Goal: Communication & Community: Participate in discussion

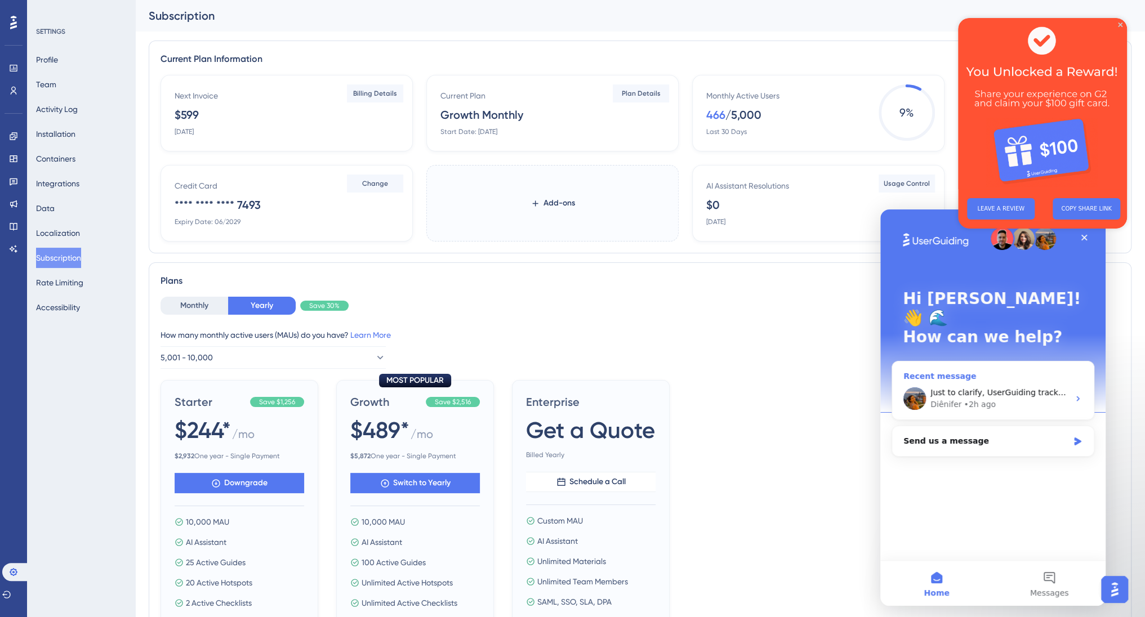
click at [1001, 399] on div "Diênifer • 2h ago" at bounding box center [1000, 405] width 139 height 12
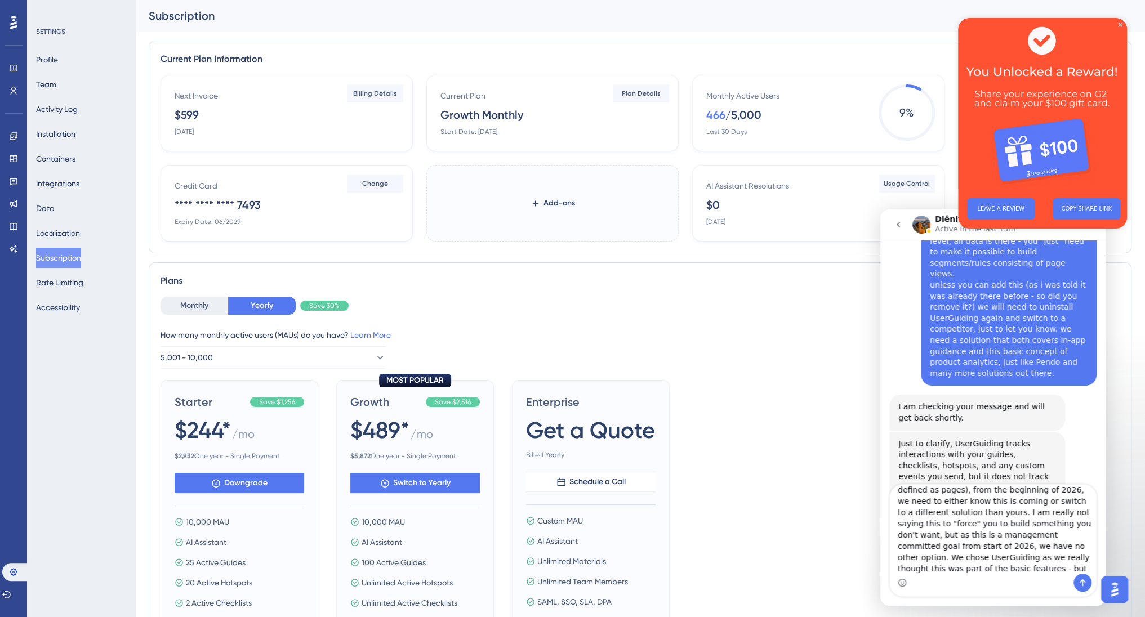
scroll to position [86, 0]
type textarea "Can you let me know if this will be possible realistically within the next 2-3 …"
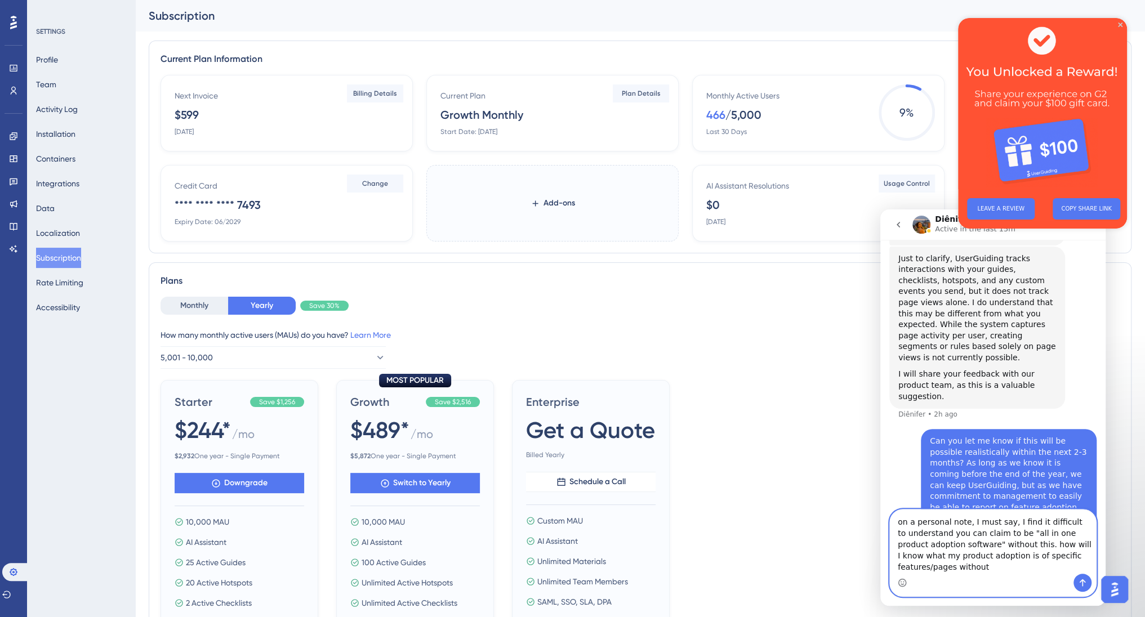
scroll to position [1170, 0]
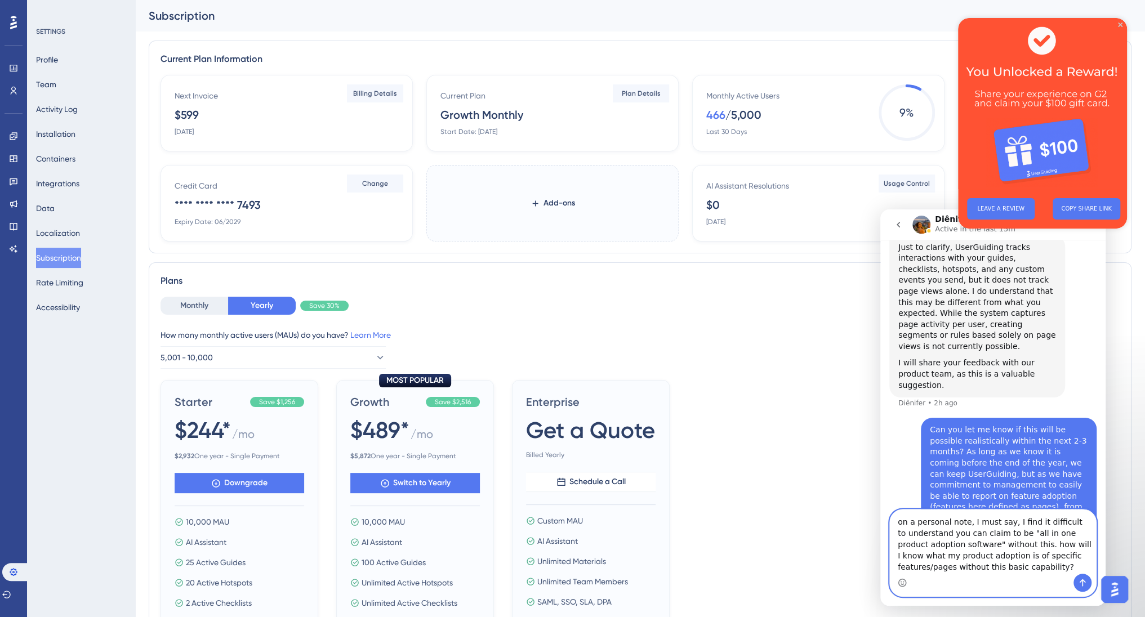
type textarea "on a personal note, I must say, I find it difficult to understand you can claim…"
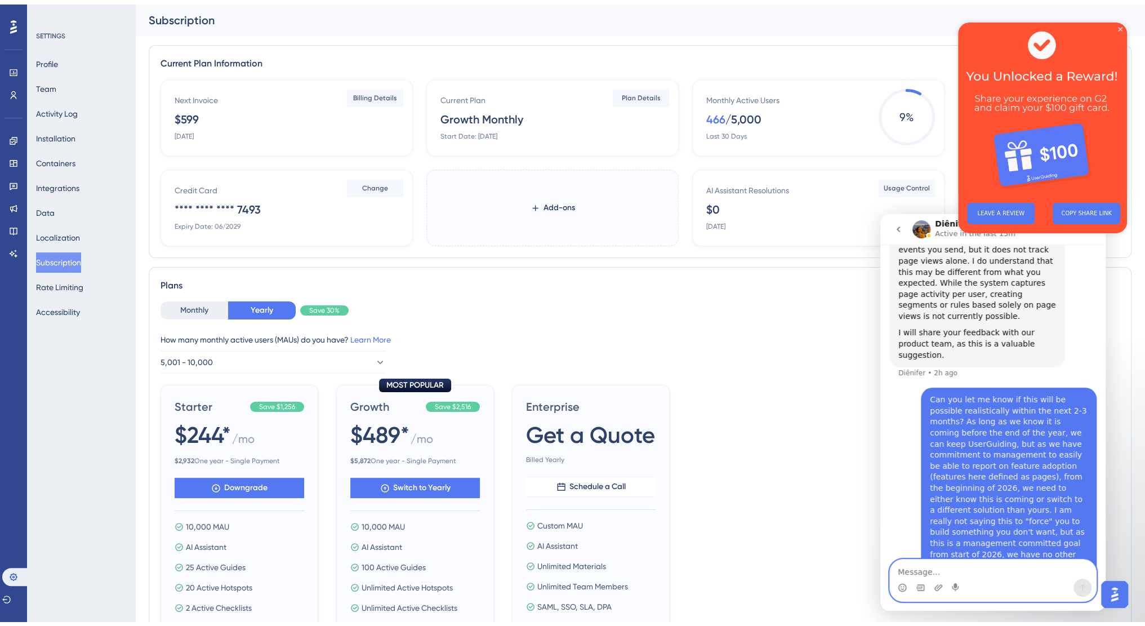
scroll to position [1206, 0]
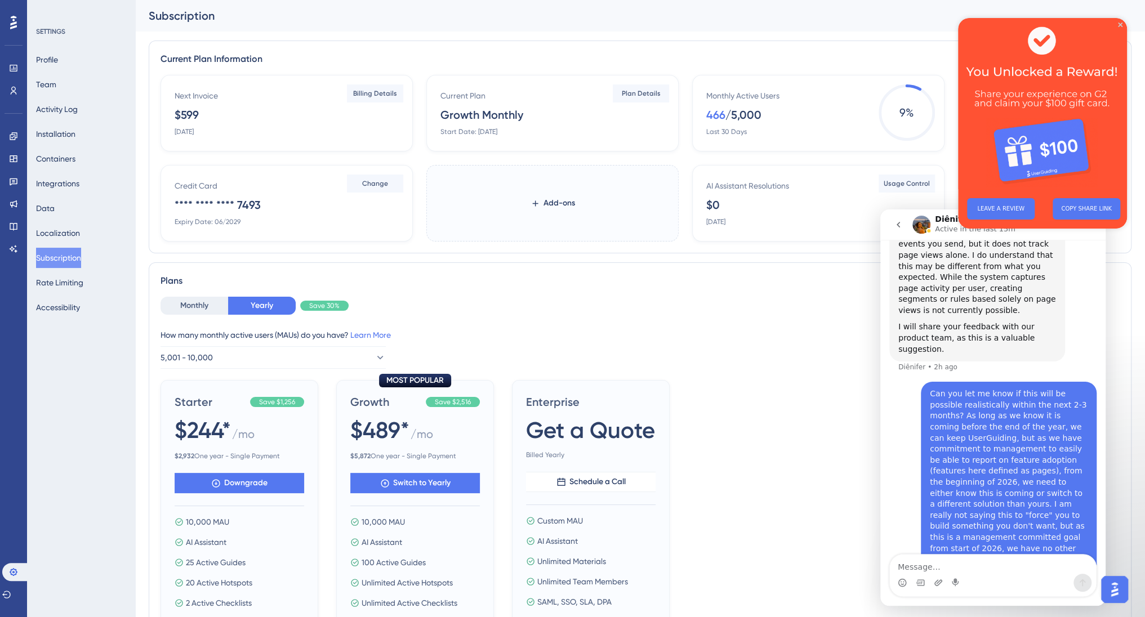
click at [17, 21] on div at bounding box center [14, 23] width 18 height 18
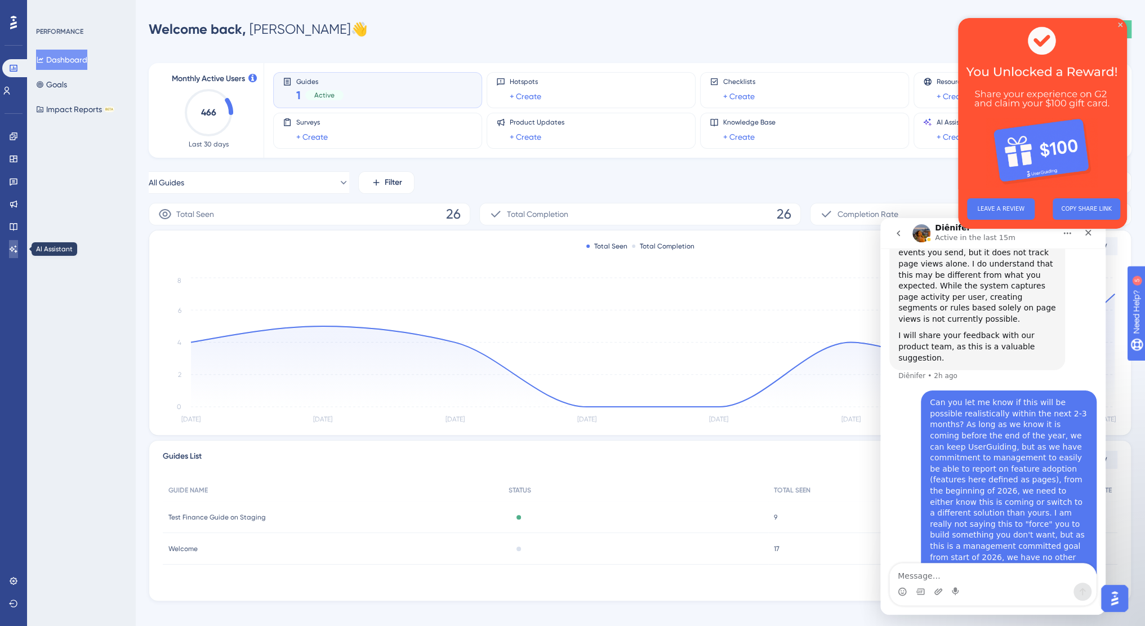
click at [18, 245] on link at bounding box center [13, 249] width 9 height 18
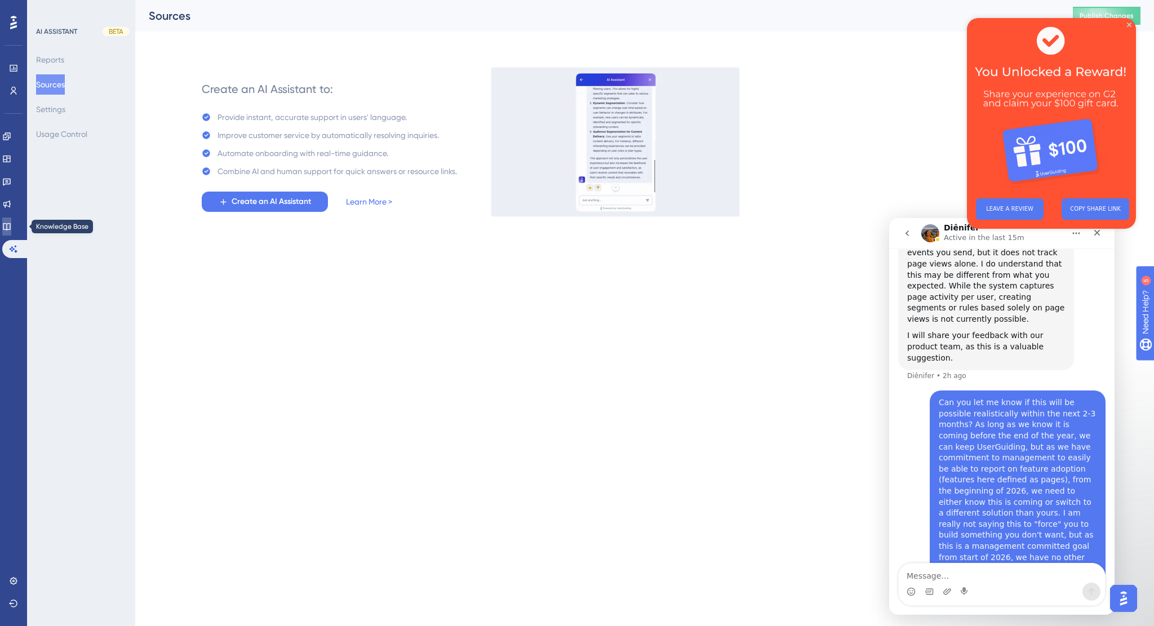
click at [10, 224] on icon at bounding box center [6, 226] width 7 height 7
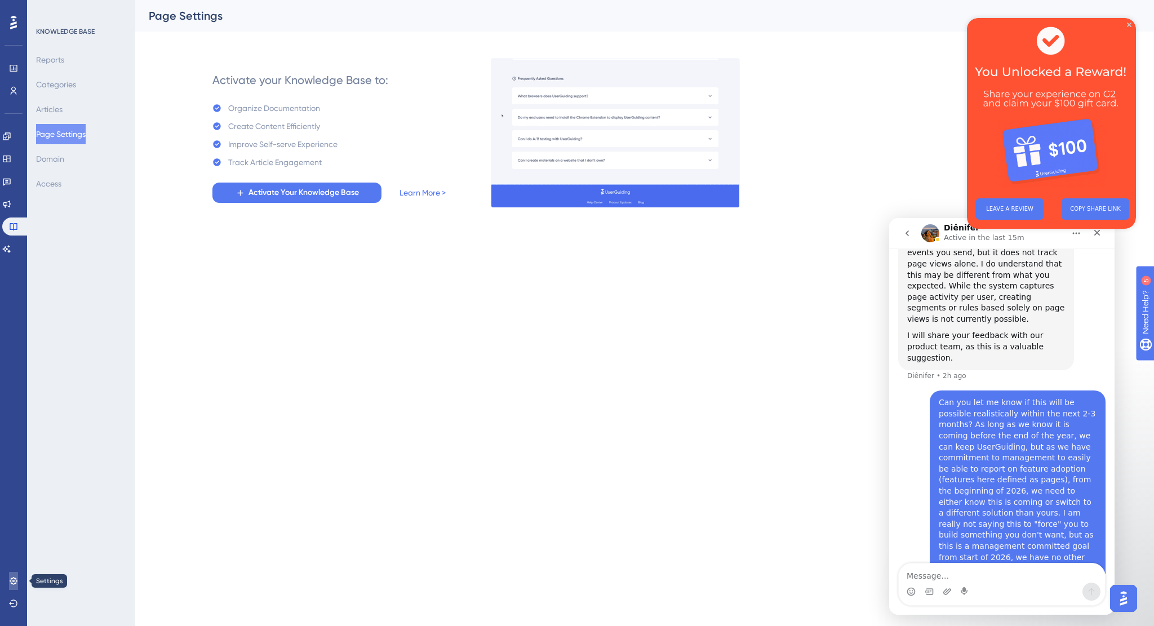
click at [14, 579] on icon at bounding box center [13, 580] width 9 height 9
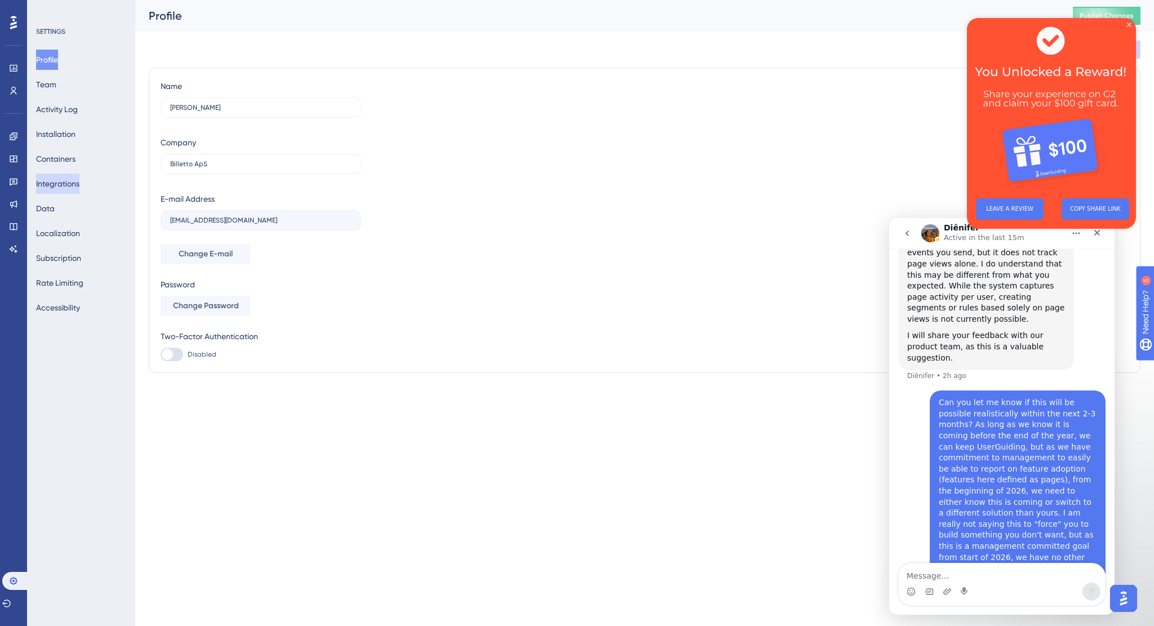
click at [65, 185] on button "Integrations" at bounding box center [57, 184] width 43 height 20
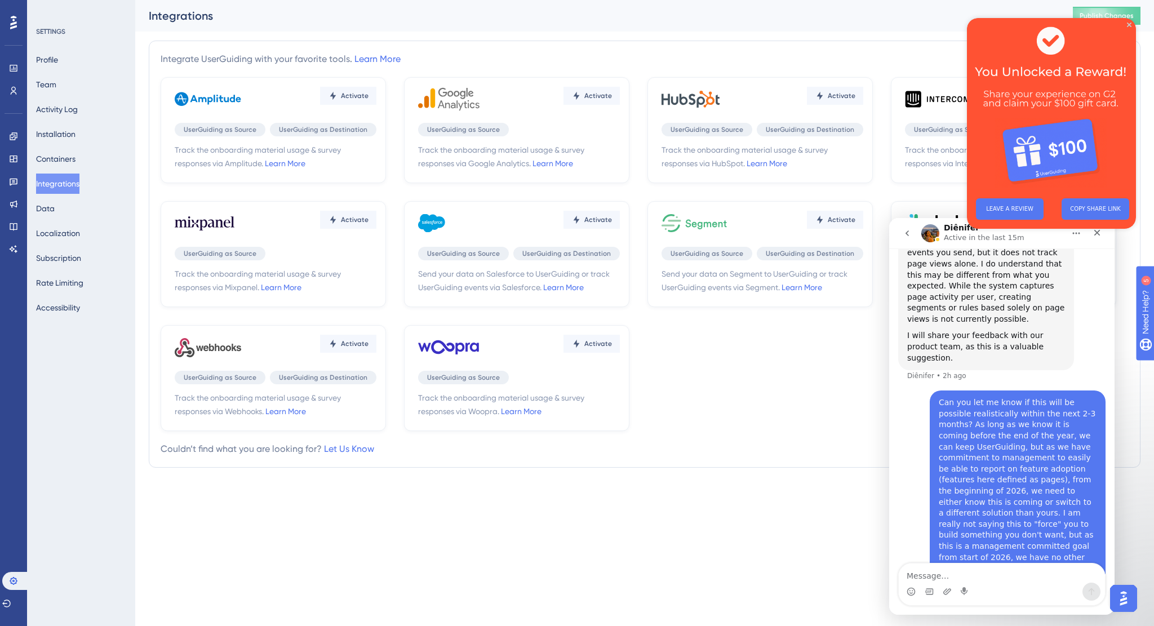
drag, startPoint x: 816, startPoint y: 383, endPoint x: 863, endPoint y: 353, distance: 55.5
click at [816, 383] on div "Activate UserGuiding as Source UserGuiding as Destination Track the onboarding …" at bounding box center [645, 254] width 968 height 354
click at [1097, 234] on icon "Close" at bounding box center [1097, 233] width 6 height 6
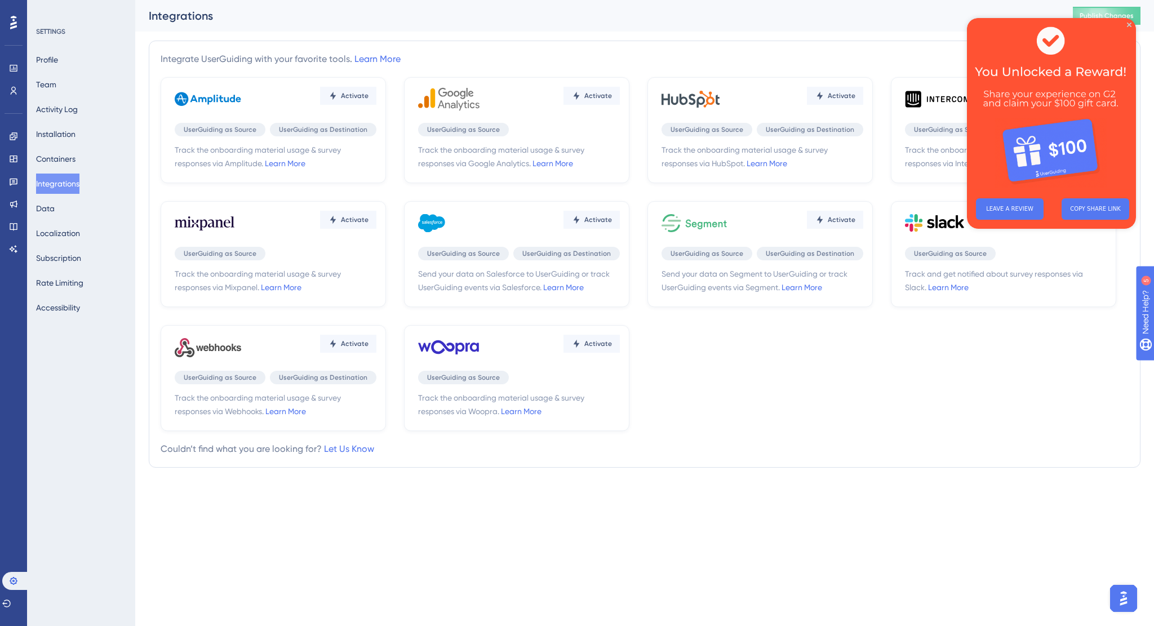
scroll to position [1206, 0]
click at [53, 208] on button "Data" at bounding box center [45, 208] width 19 height 20
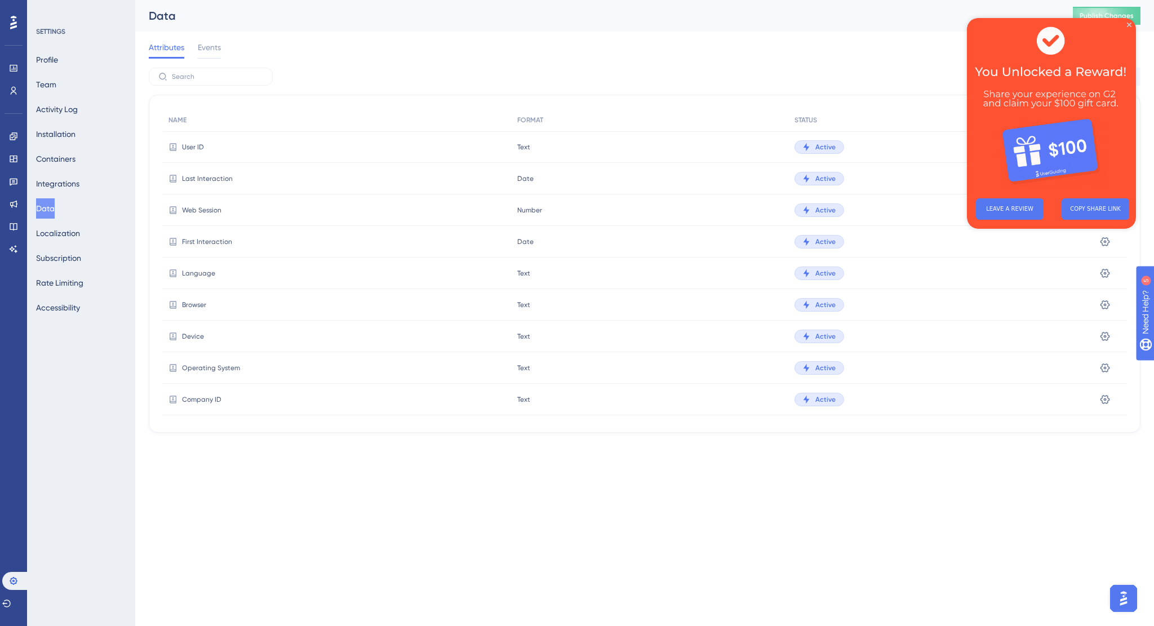
click at [1117, 592] on img "Open AI Assistant Launcher" at bounding box center [1123, 598] width 20 height 20
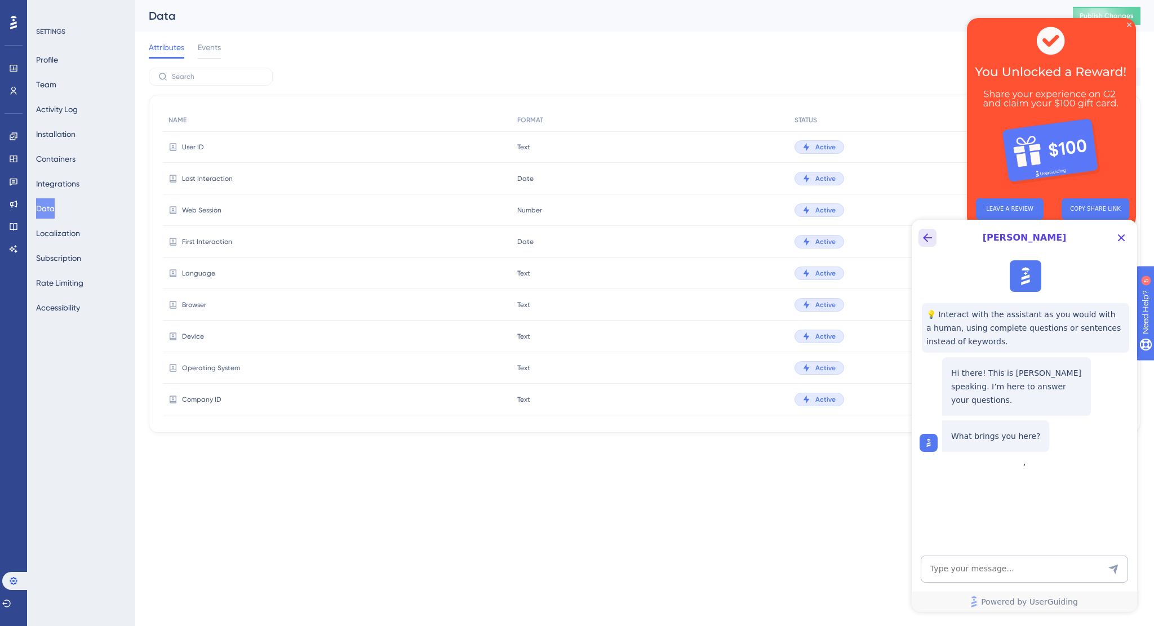
click at [921, 237] on icon "Back Button" at bounding box center [928, 238] width 14 height 14
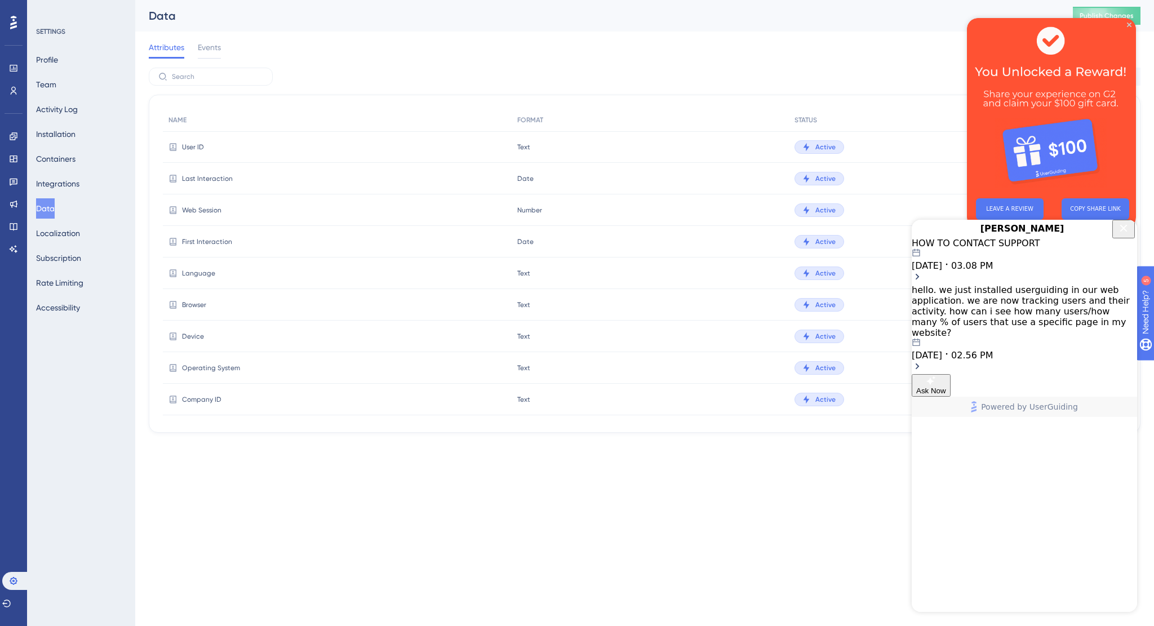
click at [1029, 326] on div "hello. we just installed userguiding in our web application. we are now trackin…" at bounding box center [1024, 322] width 225 height 76
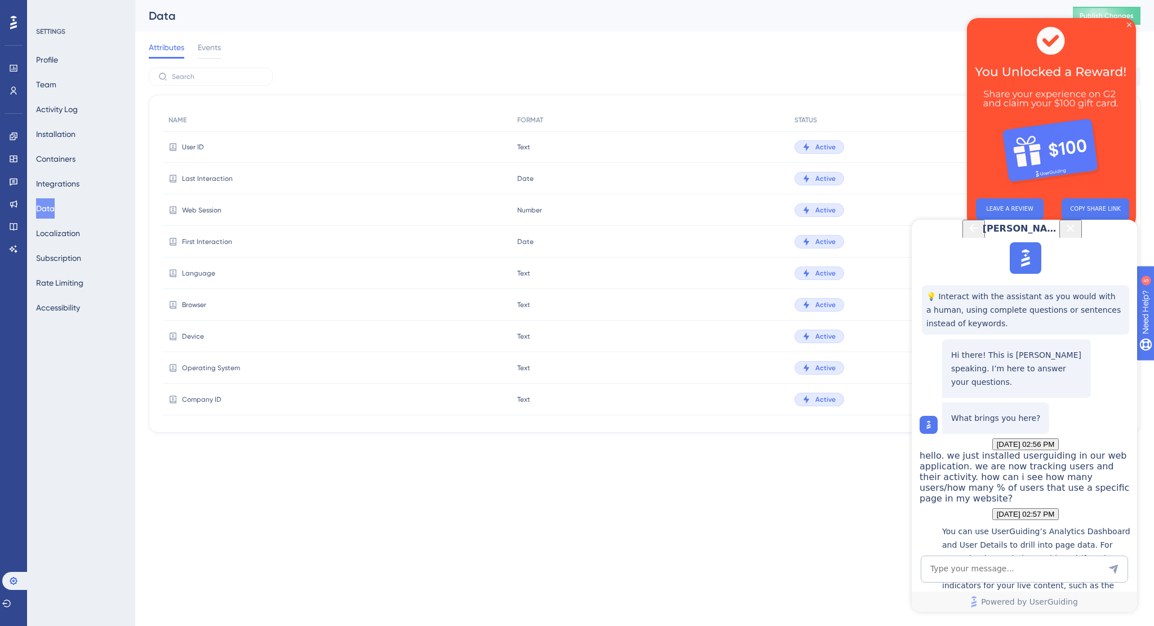
scroll to position [1090, 0]
click at [967, 235] on icon "Back Button" at bounding box center [974, 228] width 14 height 14
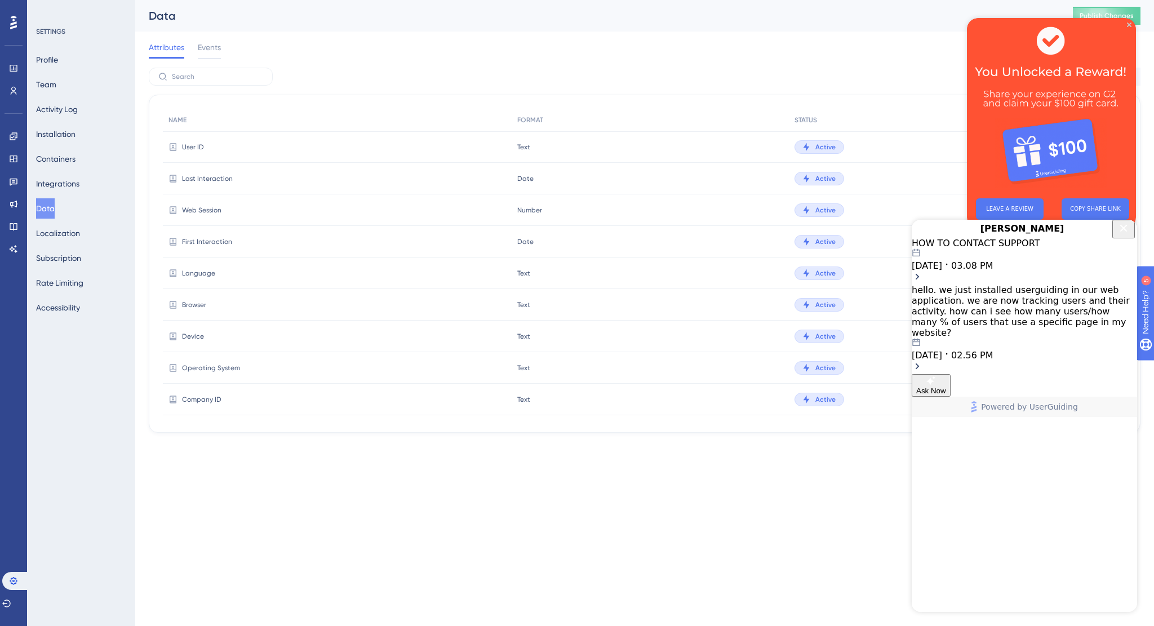
click at [1119, 234] on icon "Close Button" at bounding box center [1124, 228] width 14 height 14
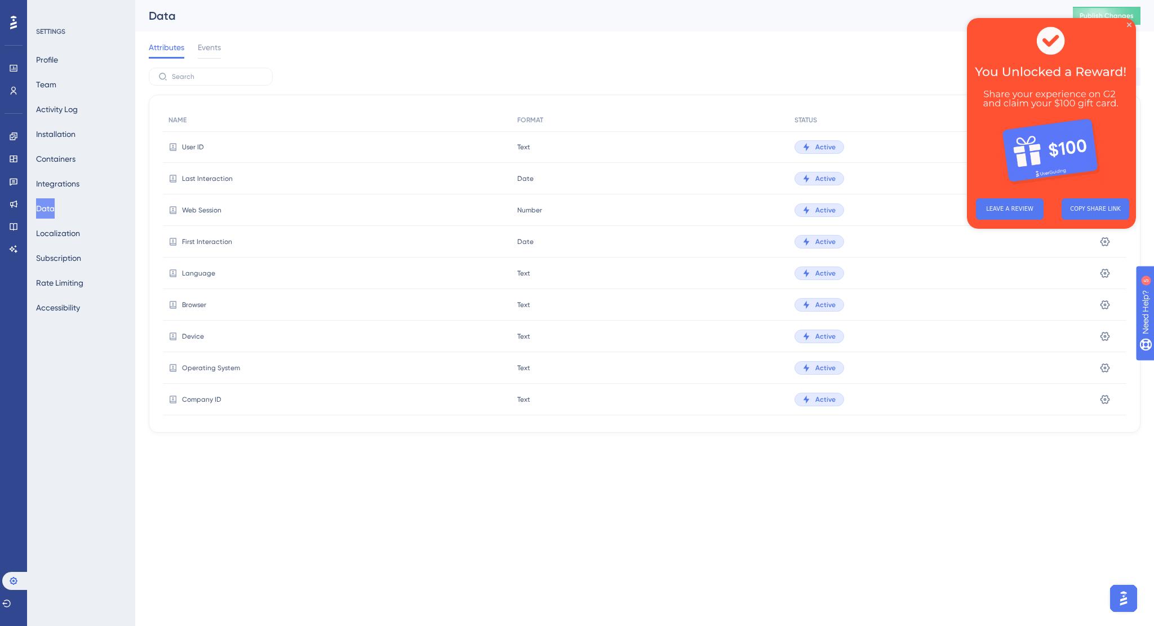
scroll to position [0, 0]
